Goal: Transaction & Acquisition: Purchase product/service

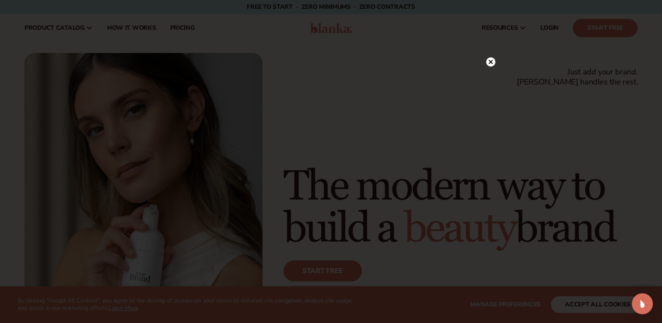
click at [487, 61] on circle at bounding box center [490, 61] width 9 height 9
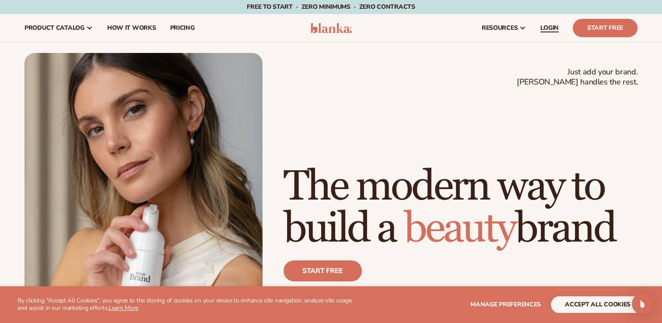
click at [547, 28] on span "LOGIN" at bounding box center [550, 28] width 18 height 7
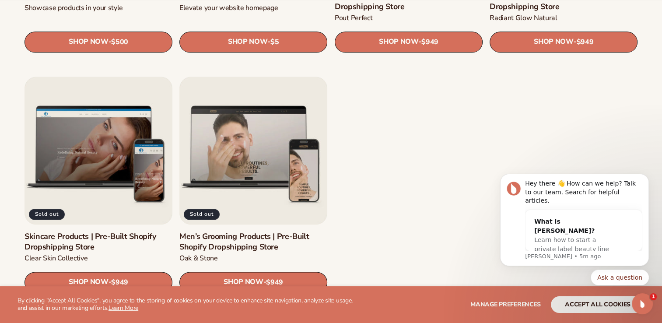
scroll to position [1186, 0]
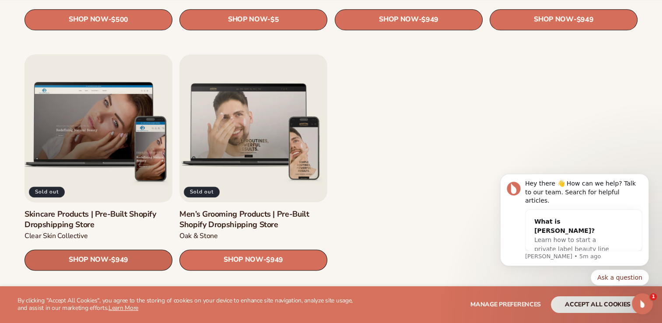
click at [118, 256] on span "$949" at bounding box center [119, 260] width 17 height 8
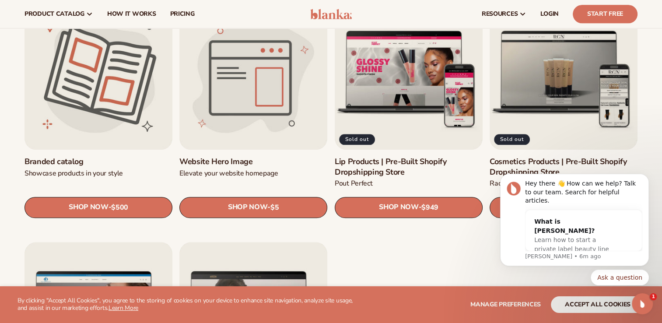
scroll to position [976, 0]
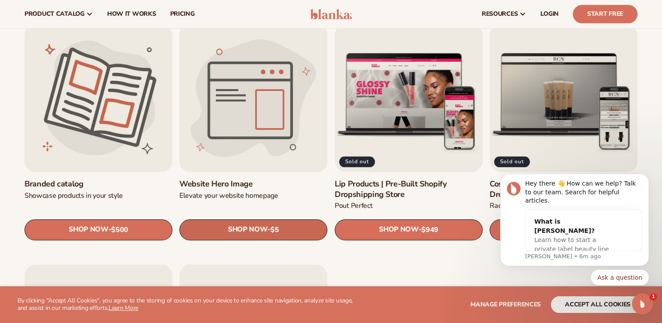
click at [248, 232] on span "SHOP NOW" at bounding box center [247, 229] width 39 height 8
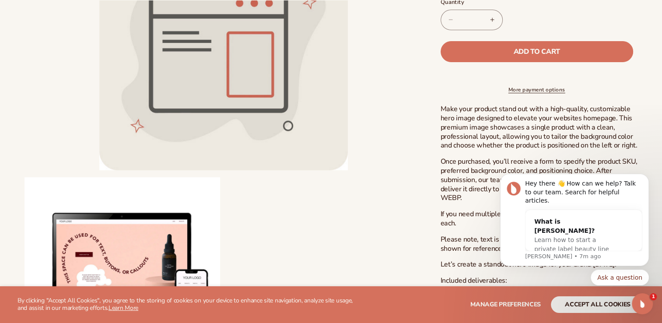
scroll to position [232, 0]
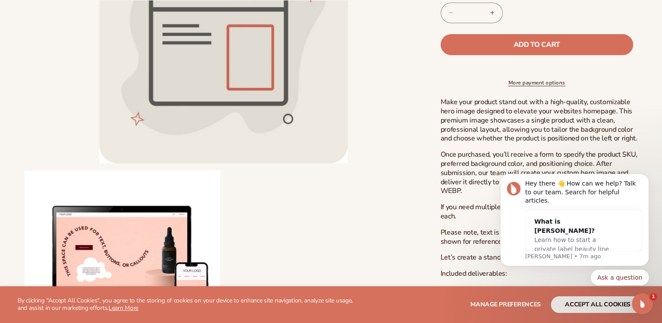
click at [652, 85] on div "Skip to product information Open media 1 in modal Open media 2 in modal NaN / o…" at bounding box center [331, 96] width 662 height 540
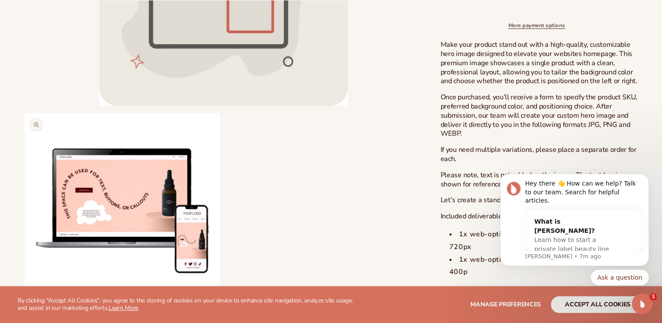
click at [25, 309] on button "Open media 2 in modal" at bounding box center [25, 309] width 0 height 0
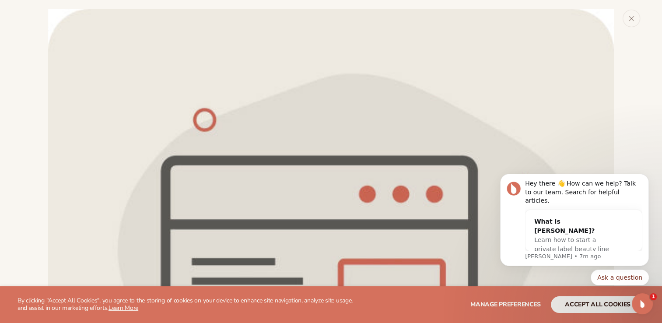
scroll to position [581, 0]
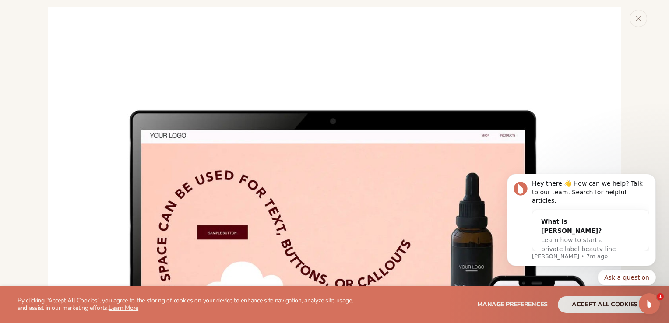
drag, startPoint x: 661, startPoint y: 168, endPoint x: 662, endPoint y: 174, distance: 6.1
click at [662, 174] on body "Hey there 👋 How can we help? Talk to our team. Search for helpful articles. Wha…" at bounding box center [581, 226] width 168 height 139
drag, startPoint x: 662, startPoint y: 174, endPoint x: 662, endPoint y: 190, distance: 15.8
click at [662, 190] on body "Hey there 👋 How can we help? Talk to our team. Search for helpful articles. Wha…" at bounding box center [581, 226] width 168 height 139
drag, startPoint x: 662, startPoint y: 190, endPoint x: 652, endPoint y: 115, distance: 75.1
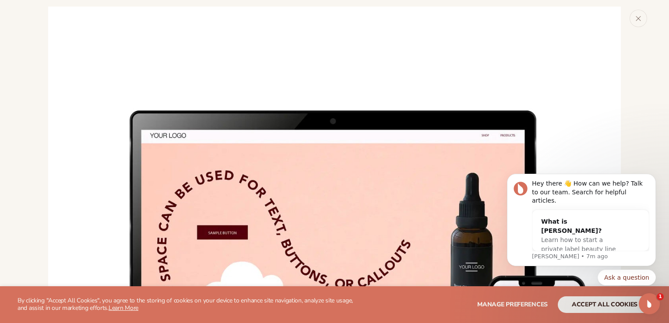
click html "Hey there 👋 How can we help? Talk to our team. Search for helpful articles. Wha…"
click at [588, 95] on img "Media gallery" at bounding box center [334, 293] width 572 height 572
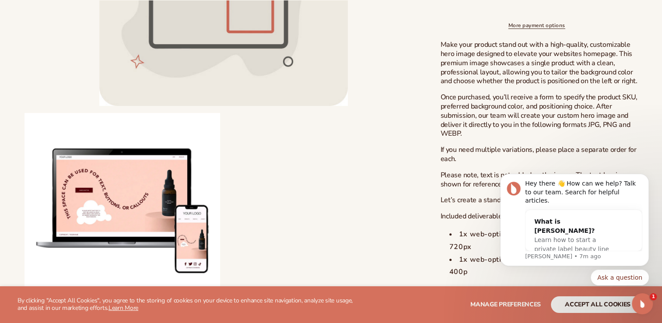
scroll to position [574, 0]
click at [25, 309] on button "Open media 2 in modal" at bounding box center [25, 309] width 0 height 0
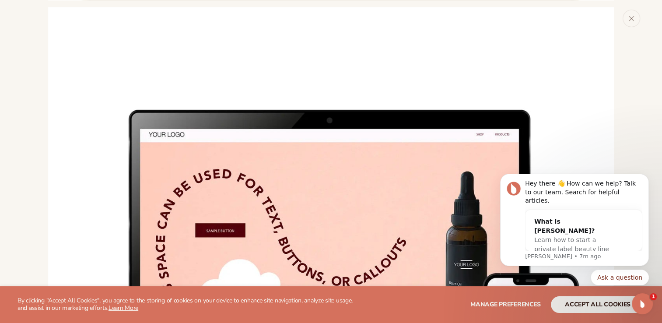
scroll to position [581, 0]
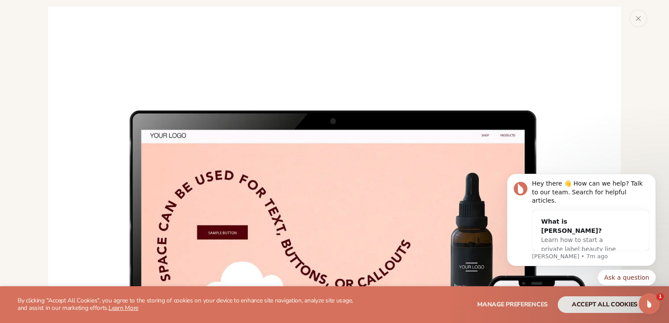
click at [250, 260] on img "Media gallery" at bounding box center [334, 293] width 572 height 572
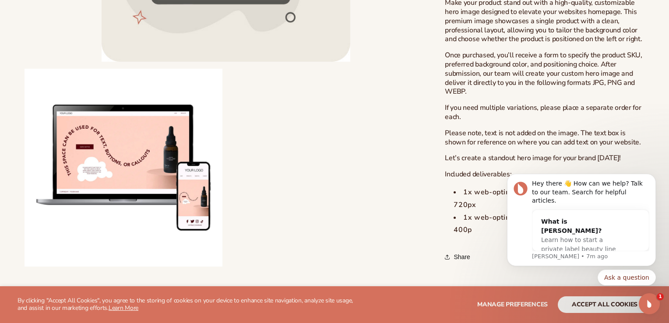
scroll to position [574, 0]
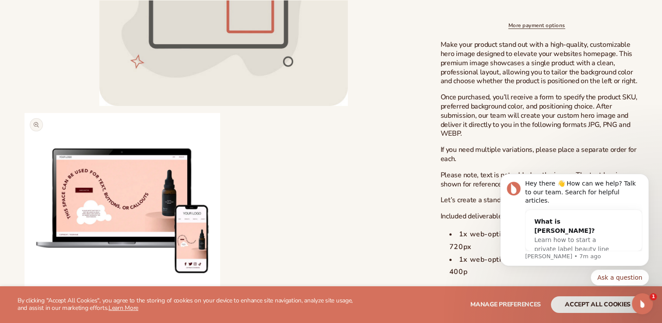
click at [25, 309] on button "Open media 2 in modal" at bounding box center [25, 309] width 0 height 0
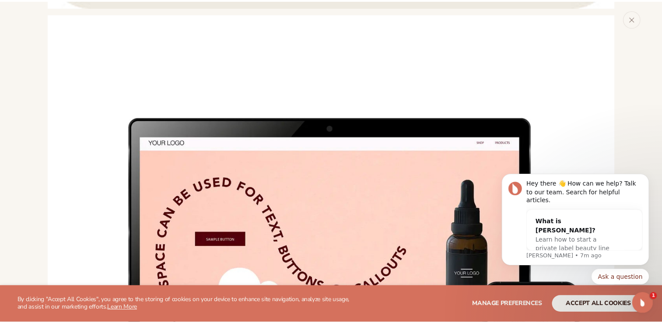
scroll to position [581, 0]
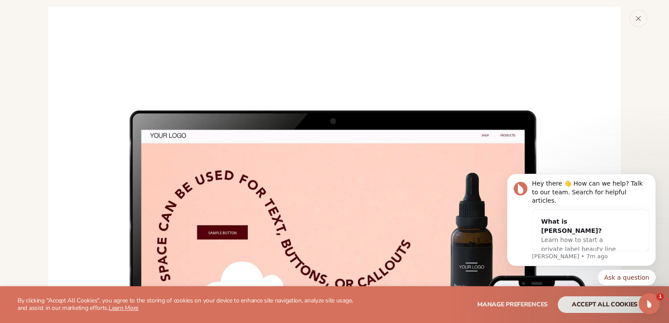
click at [639, 22] on button "Close" at bounding box center [638, 19] width 18 height 18
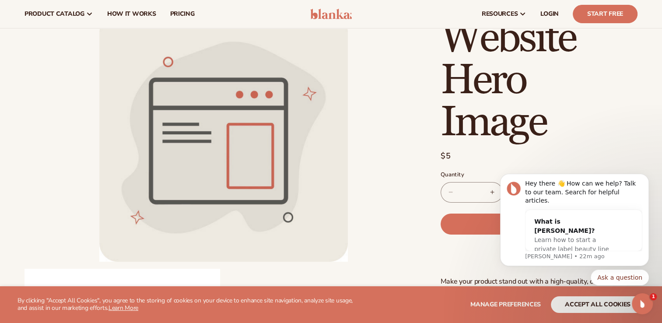
scroll to position [0, 0]
